Goal: Task Accomplishment & Management: Complete application form

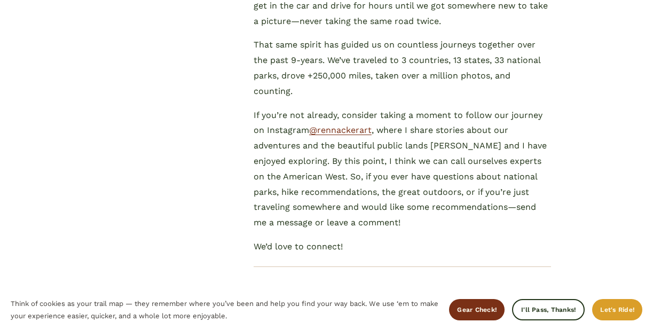
scroll to position [694, 0]
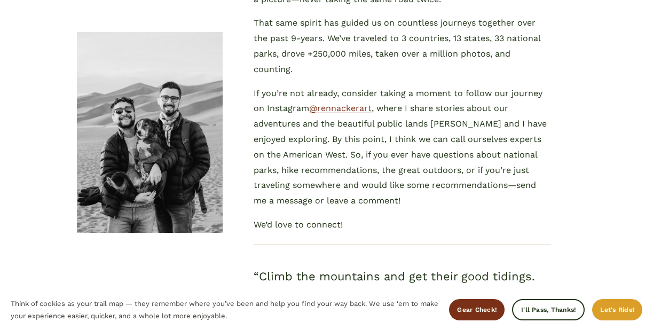
click at [607, 304] on button "Let's Ride!" at bounding box center [617, 309] width 50 height 21
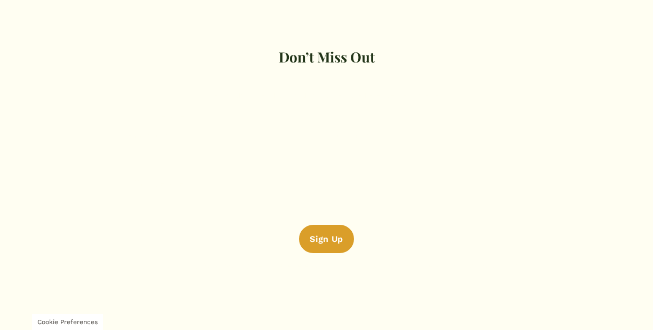
scroll to position [2392, 0]
click at [327, 237] on button "Sign Up Sign Up" at bounding box center [327, 239] width 56 height 28
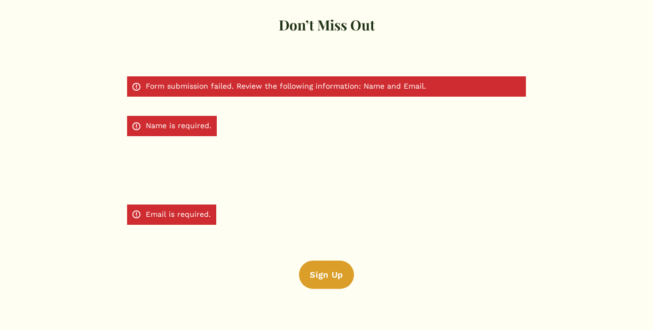
click at [442, 157] on div "Last Name" at bounding box center [427, 149] width 196 height 15
click at [442, 179] on input "Last Name" at bounding box center [427, 167] width 196 height 21
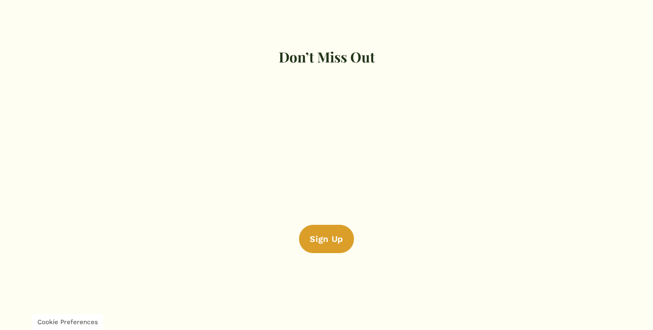
scroll to position [2392, 0]
click at [329, 235] on button "Sign Up Sign Up" at bounding box center [327, 239] width 56 height 28
click at [342, 227] on button "Sign Up Sign Up" at bounding box center [327, 239] width 56 height 28
